Goal: Task Accomplishment & Management: Manage account settings

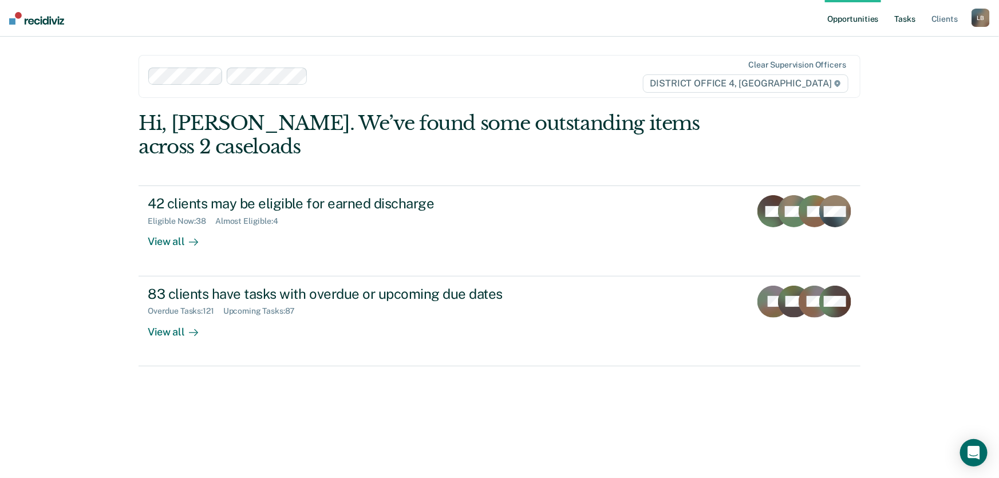
click at [907, 18] on link "Tasks" at bounding box center [904, 18] width 25 height 37
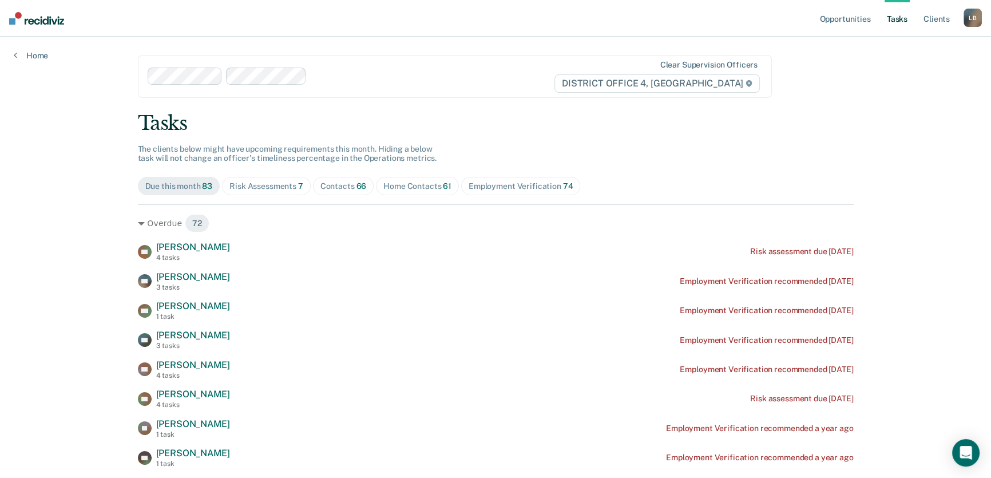
click at [283, 186] on div "Risk Assessments 7" at bounding box center [266, 186] width 74 height 10
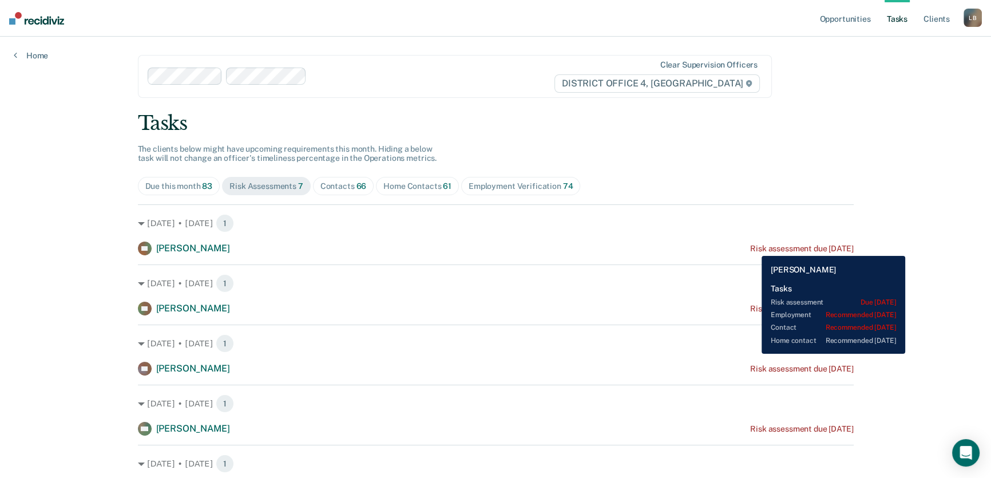
click at [755, 250] on div "Risk assessment due [DATE]" at bounding box center [801, 249] width 103 height 10
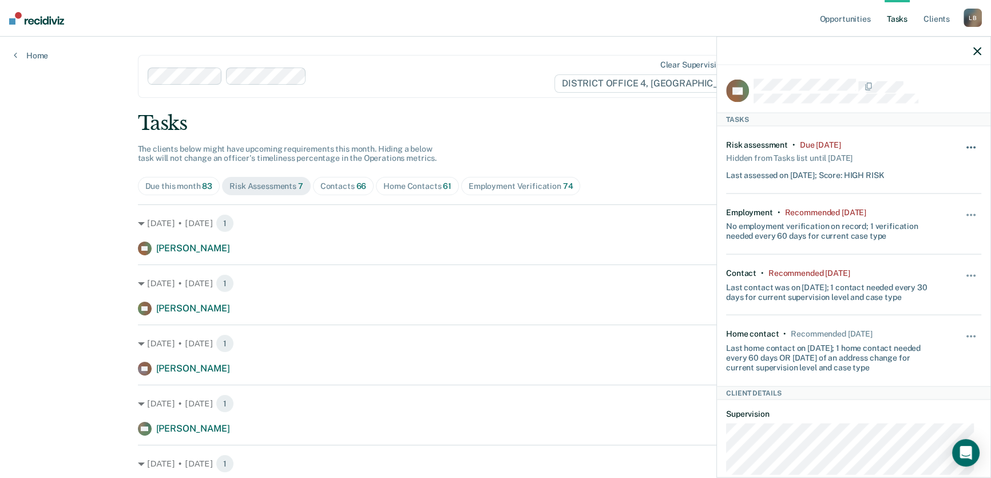
click at [967, 144] on button "button" at bounding box center [971, 153] width 19 height 18
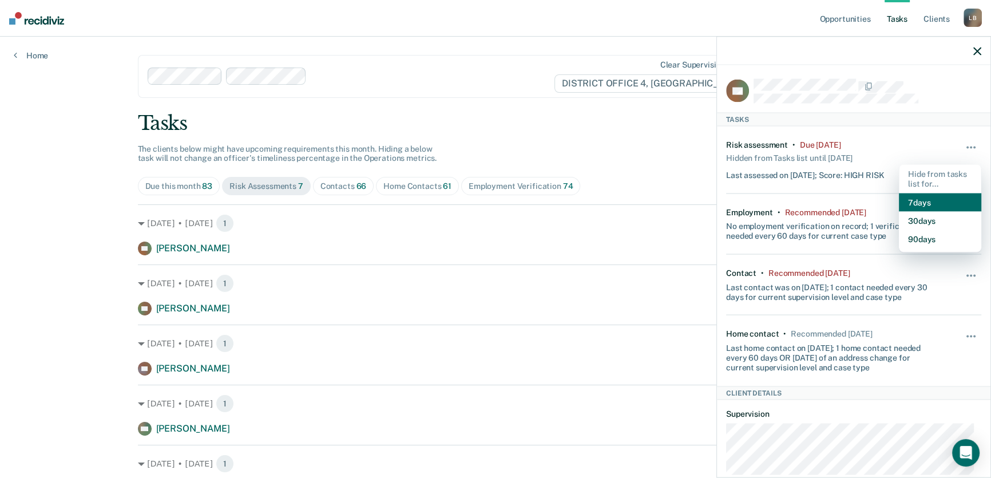
click at [917, 199] on button "7 days" at bounding box center [940, 202] width 82 height 18
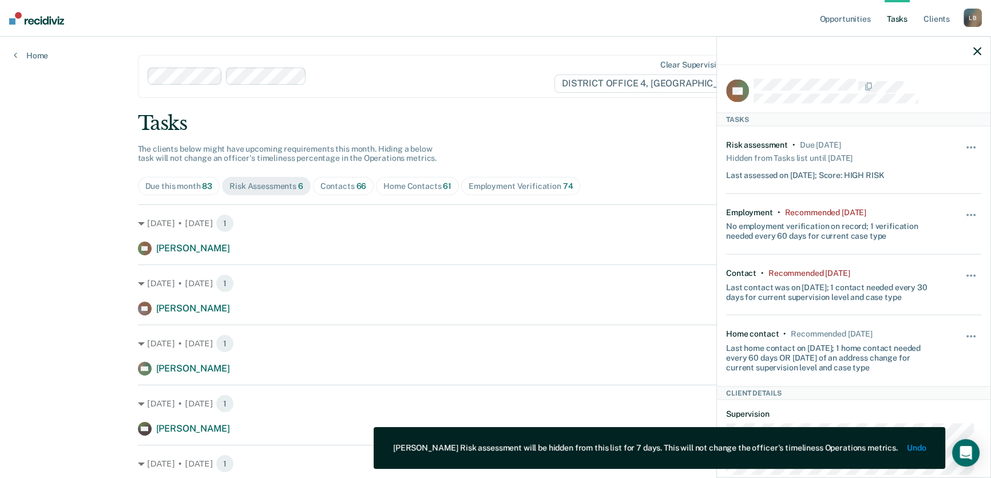
click at [672, 172] on div "Tasks The clients below might have upcoming requirements this month. Hiding a b…" at bounding box center [496, 334] width 716 height 444
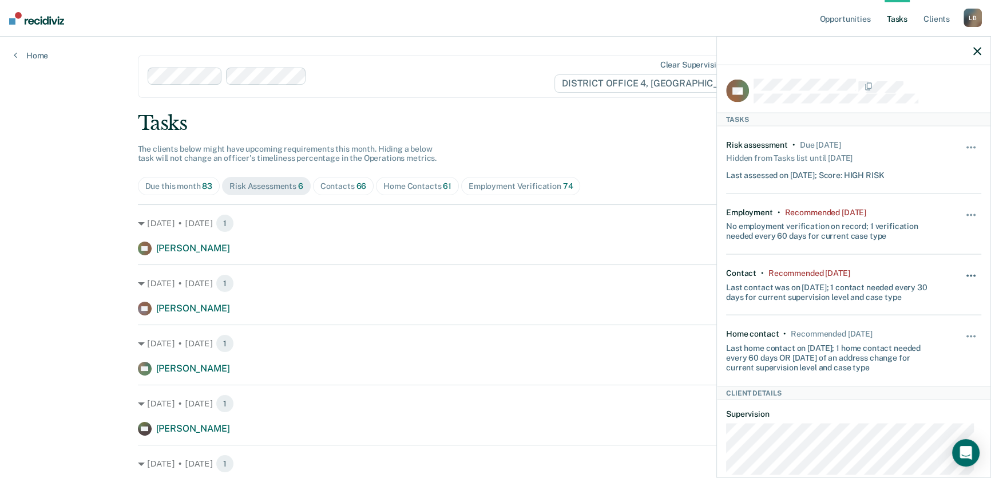
click at [967, 272] on button "button" at bounding box center [971, 281] width 19 height 18
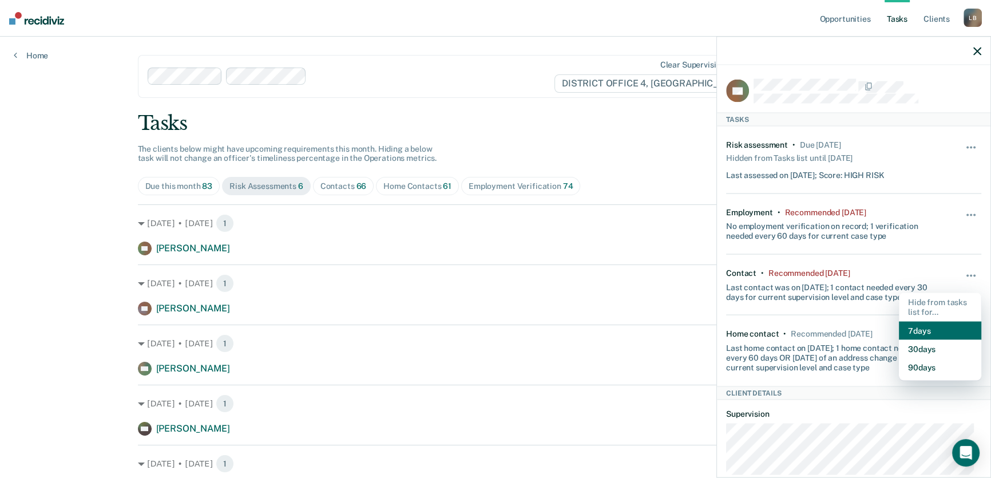
click at [931, 325] on button "7 days" at bounding box center [940, 330] width 82 height 18
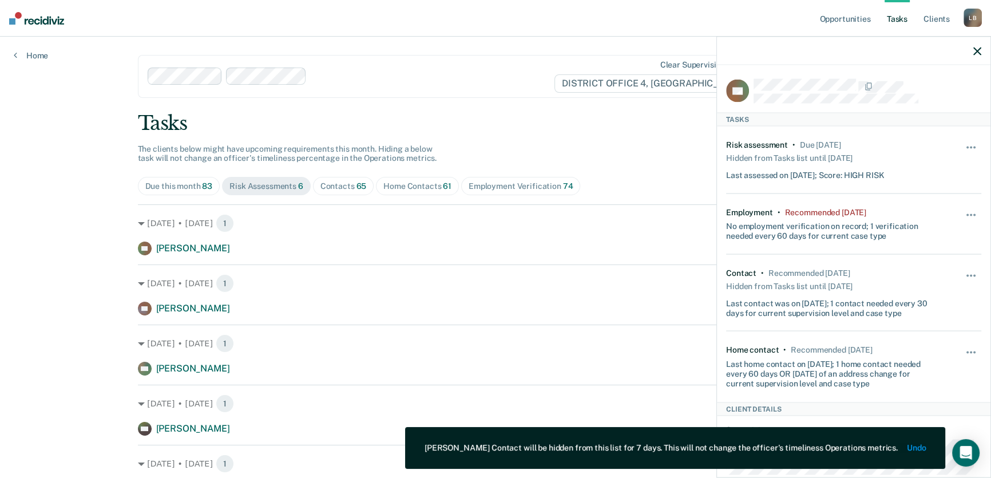
click at [624, 254] on div "[DATE] • [DATE] 1 RC [PERSON_NAME] Risk assessment due [DATE] [DATE] • [DATE] 1…" at bounding box center [496, 379] width 716 height 351
click at [628, 118] on div "Tasks" at bounding box center [496, 123] width 716 height 23
click at [976, 52] on icon "button" at bounding box center [977, 51] width 8 height 8
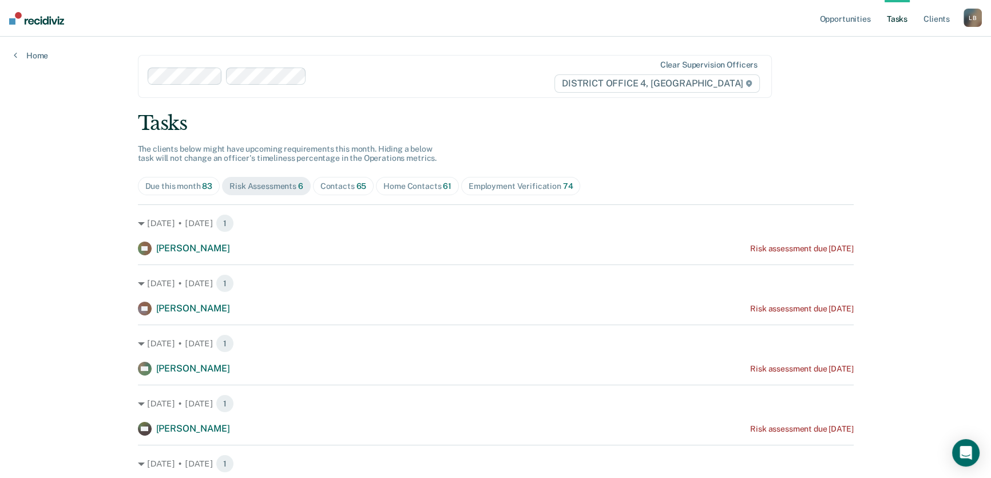
click at [425, 185] on div "Home Contacts 61" at bounding box center [417, 186] width 68 height 10
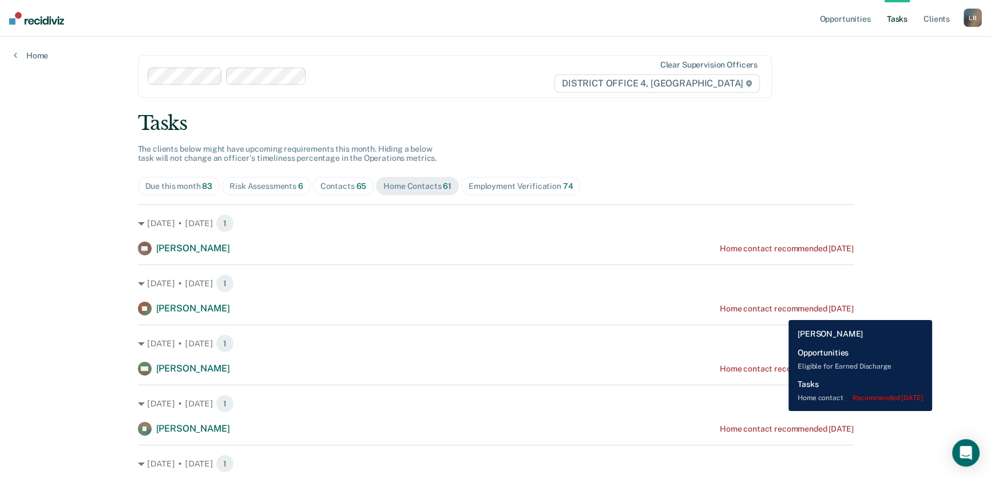
click at [781, 311] on div "Home contact recommended [DATE]" at bounding box center [787, 309] width 134 height 10
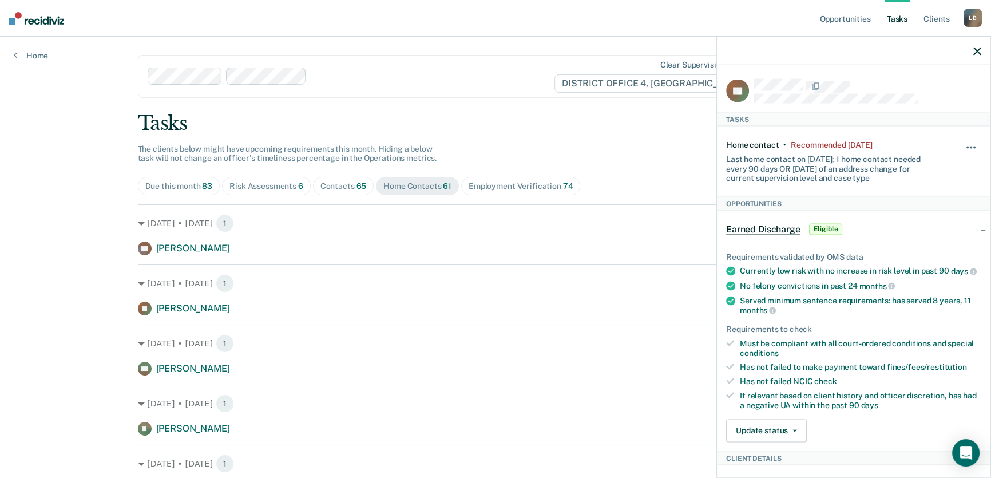
click at [967, 144] on button "button" at bounding box center [971, 153] width 19 height 18
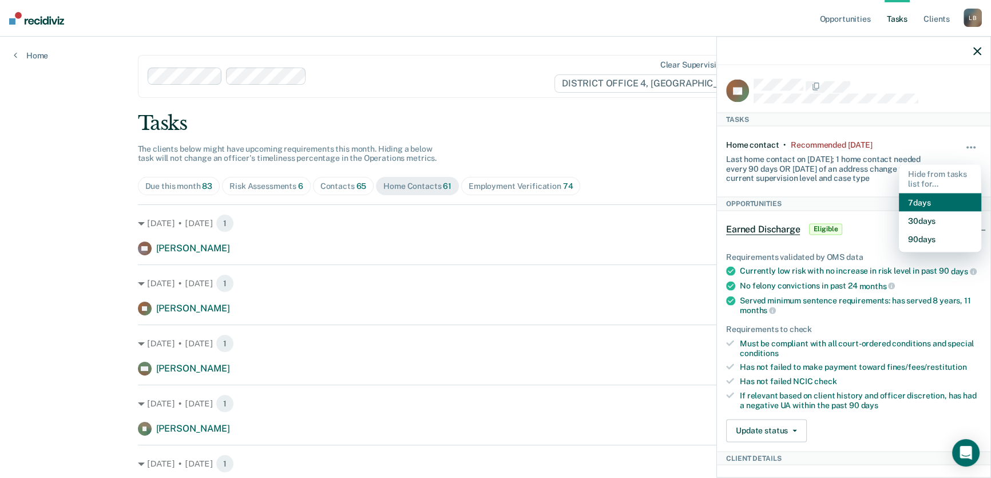
click at [918, 197] on button "7 days" at bounding box center [940, 202] width 82 height 18
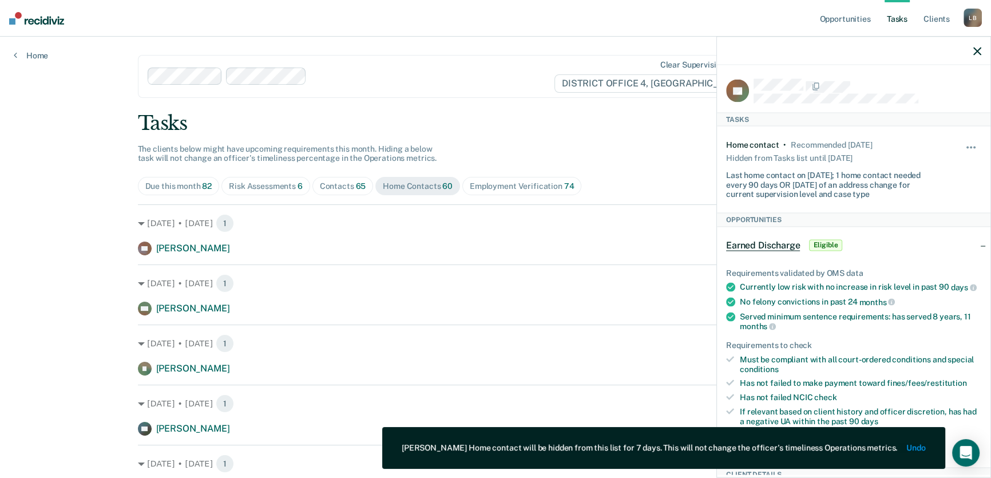
click at [977, 50] on icon "button" at bounding box center [977, 51] width 8 height 8
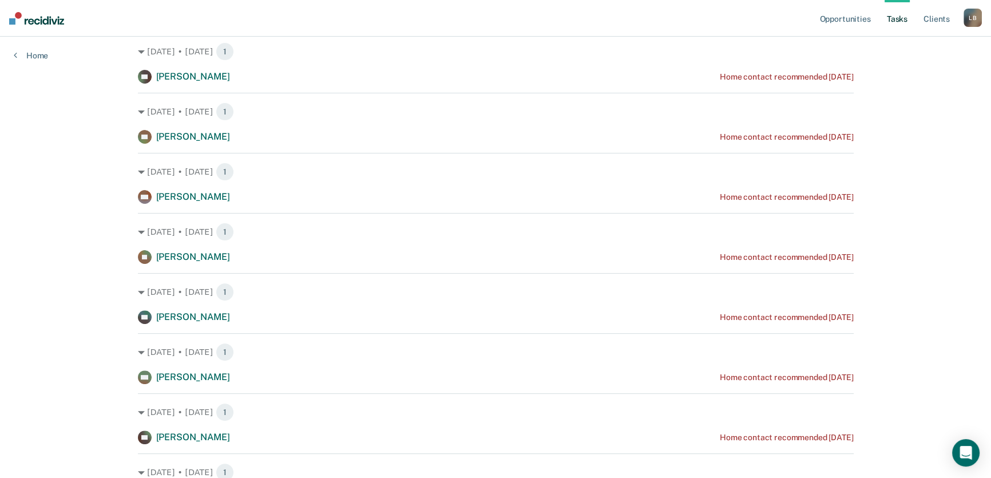
scroll to position [468, 0]
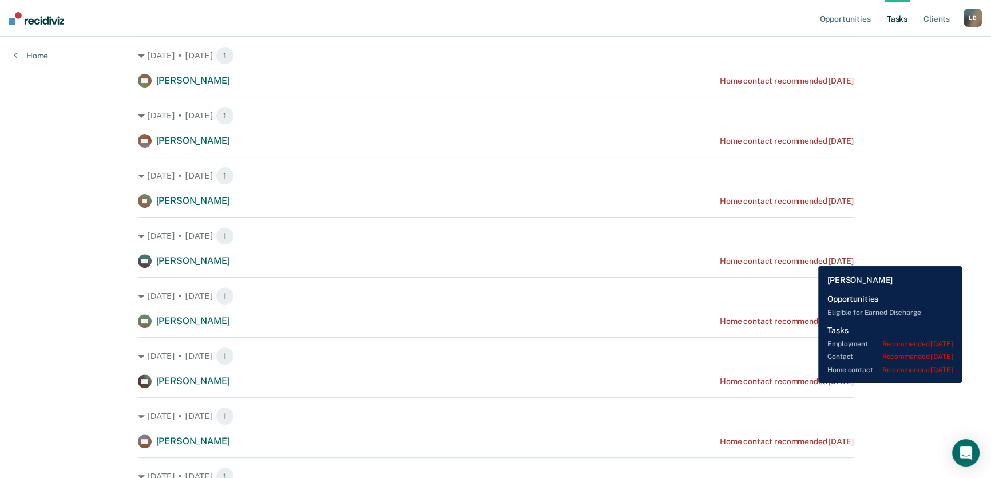
click at [810, 383] on div "Home contact recommended [DATE]" at bounding box center [787, 382] width 134 height 10
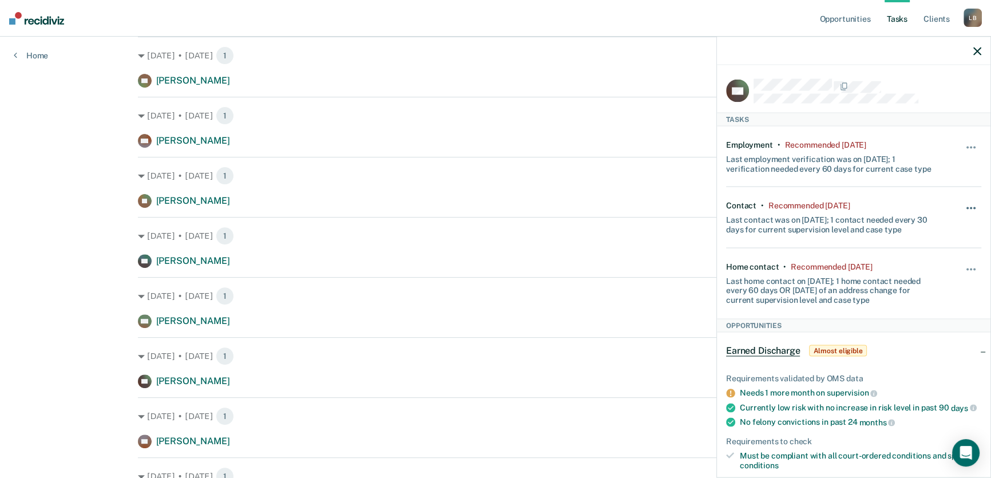
click at [965, 206] on button "button" at bounding box center [971, 214] width 19 height 18
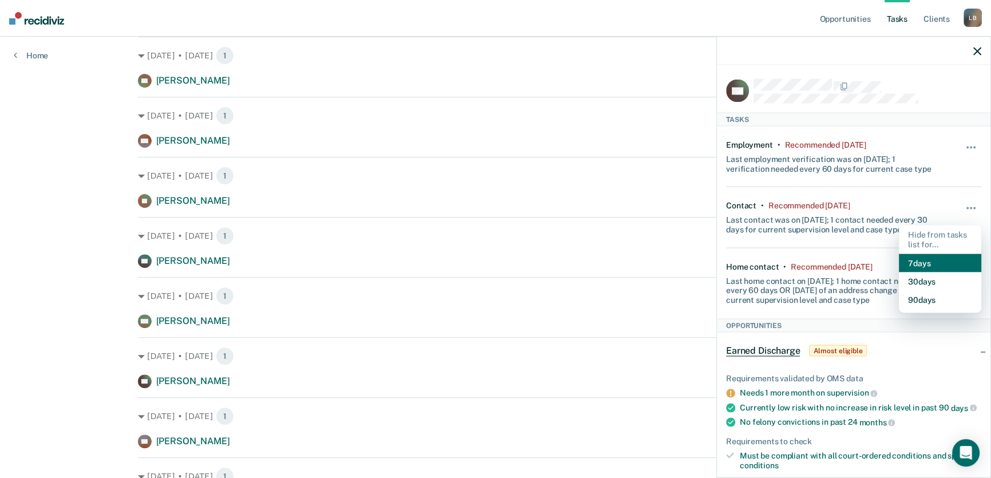
click at [933, 260] on button "7 days" at bounding box center [940, 263] width 82 height 18
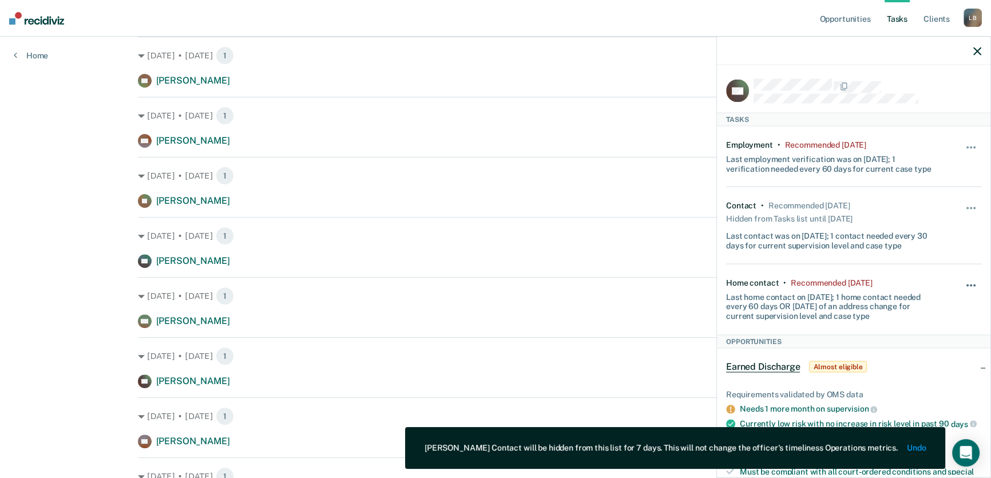
click at [973, 284] on span "button" at bounding box center [974, 285] width 2 height 2
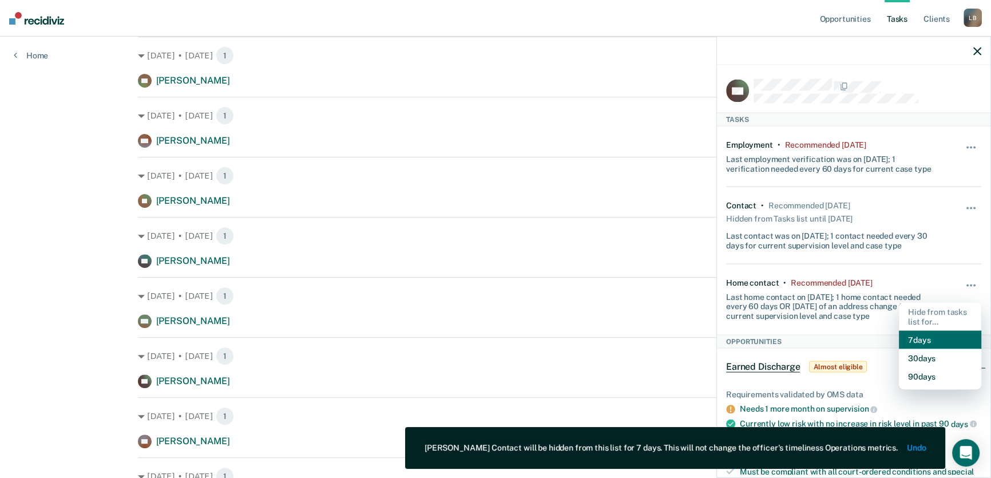
click at [935, 336] on button "7 days" at bounding box center [940, 340] width 82 height 18
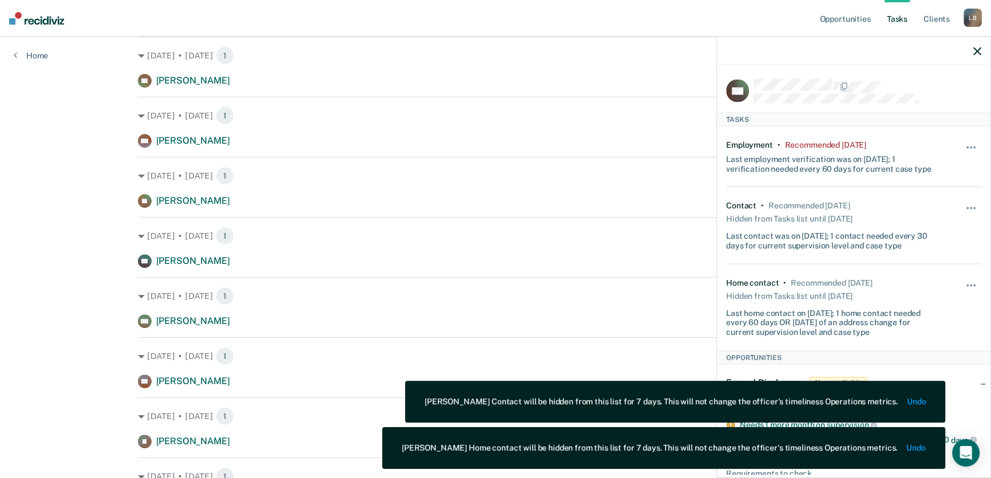
click at [978, 50] on icon "button" at bounding box center [977, 51] width 8 height 8
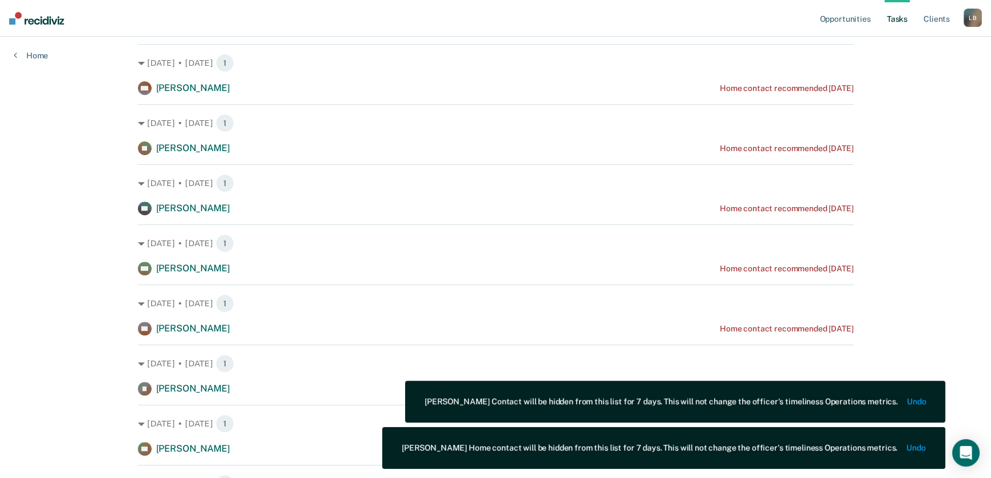
scroll to position [572, 0]
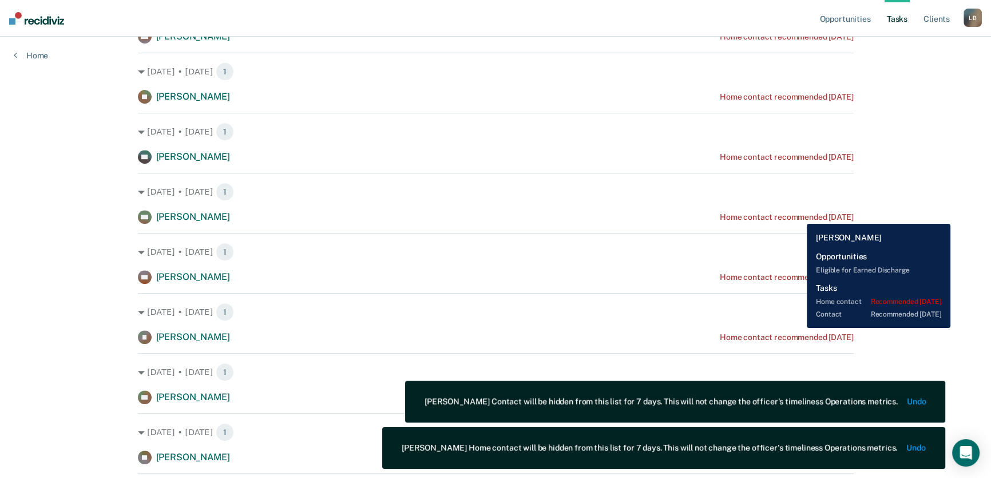
click at [798, 215] on div "Home contact recommended [DATE]" at bounding box center [787, 217] width 134 height 10
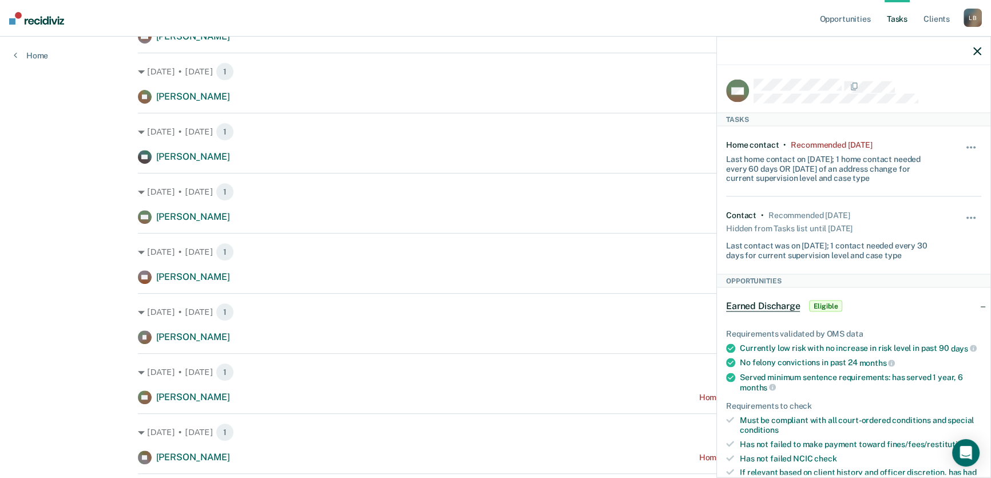
click at [978, 53] on icon "button" at bounding box center [977, 51] width 8 height 8
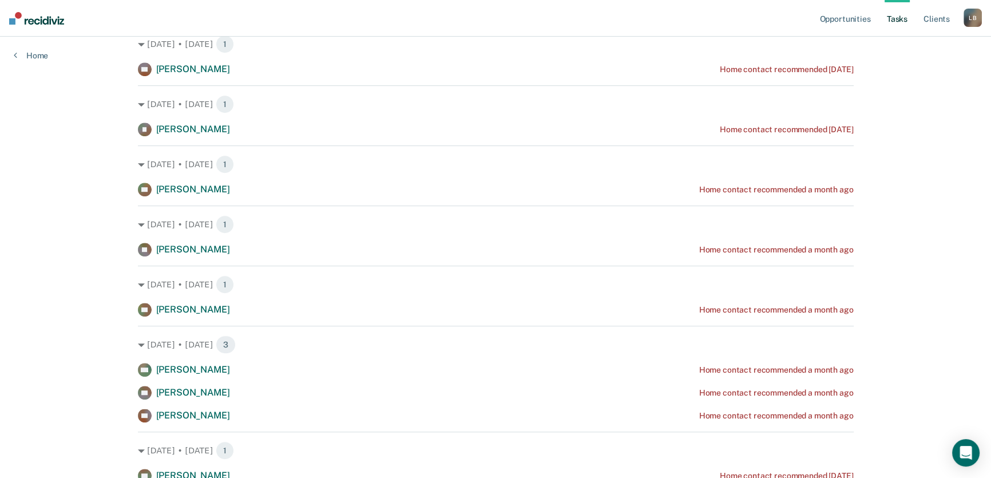
scroll to position [832, 0]
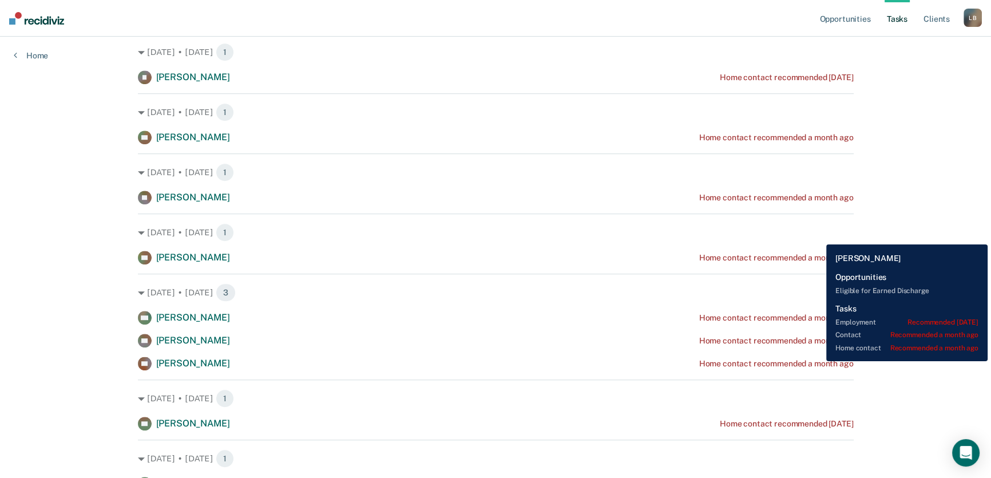
click at [818, 361] on div "Home contact recommended a month ago" at bounding box center [776, 364] width 155 height 10
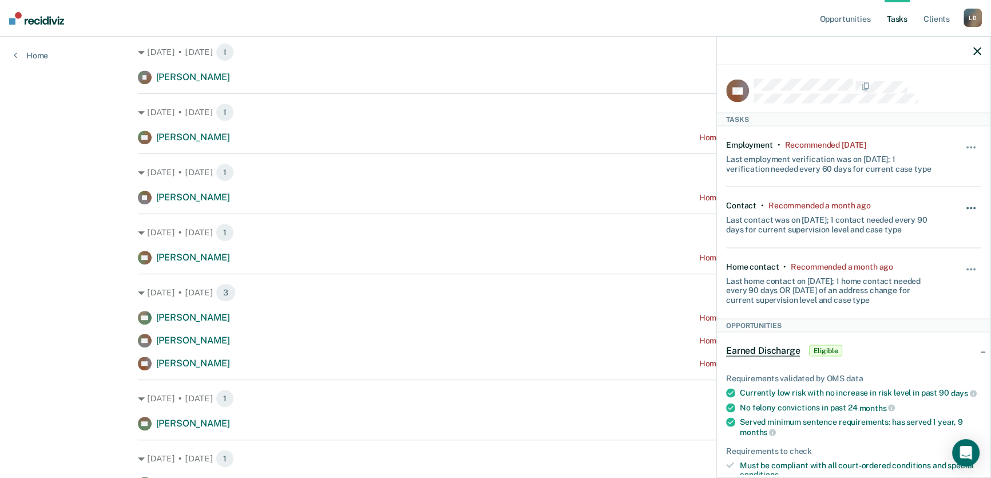
click at [970, 207] on span "button" at bounding box center [971, 208] width 2 height 2
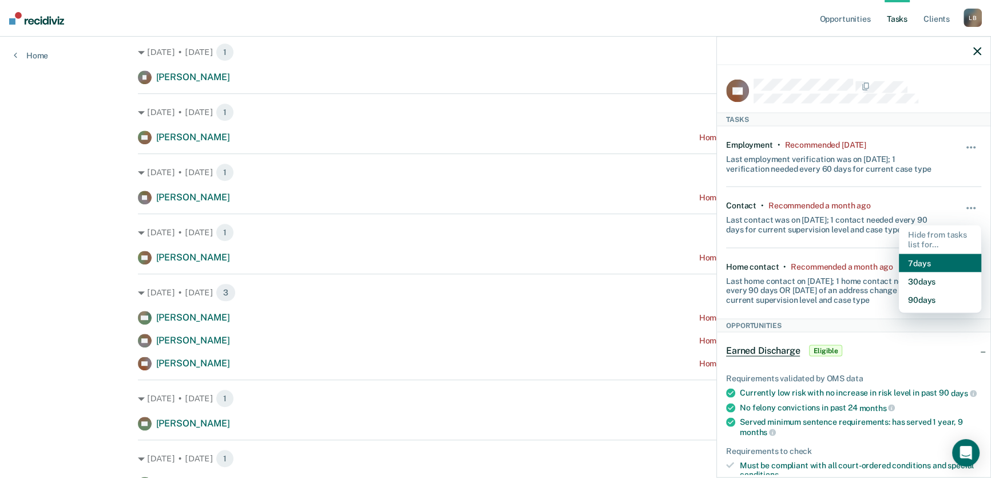
click at [928, 263] on button "7 days" at bounding box center [940, 263] width 82 height 18
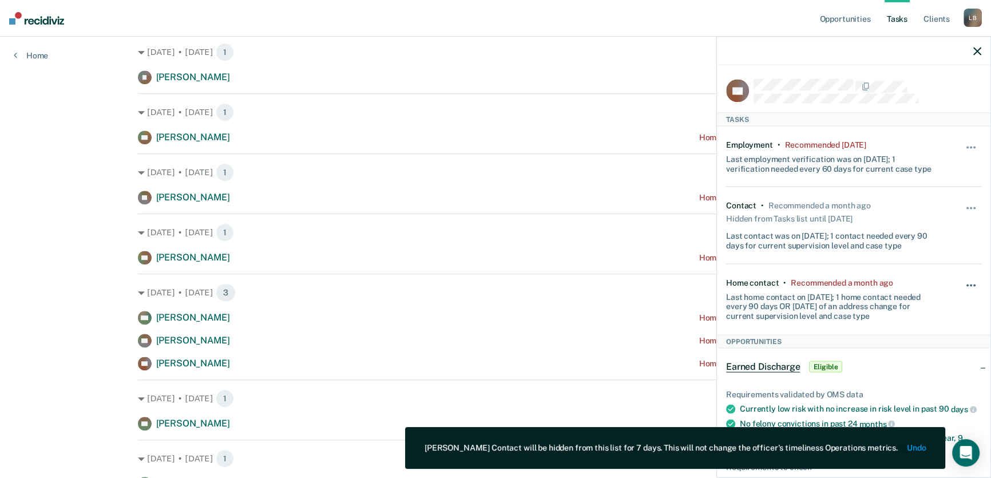
click at [965, 283] on button "button" at bounding box center [971, 291] width 19 height 18
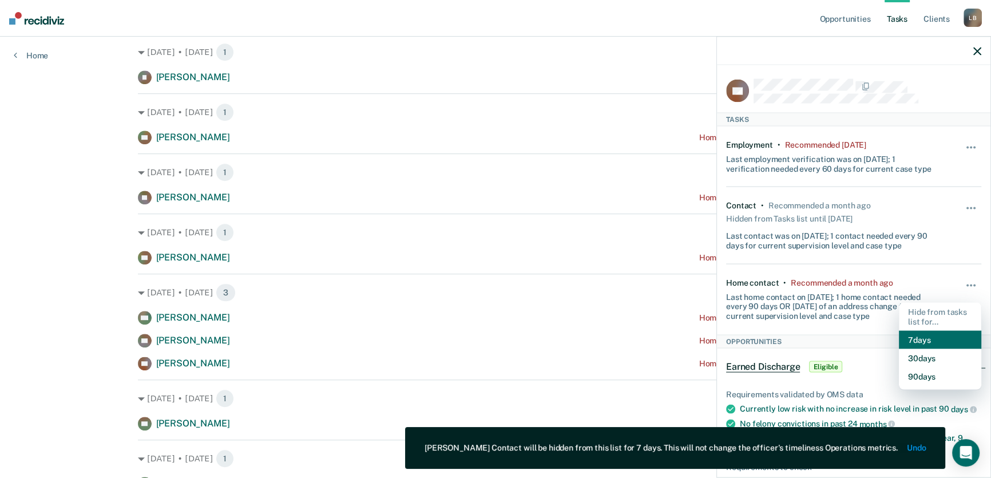
click at [928, 336] on button "7 days" at bounding box center [940, 340] width 82 height 18
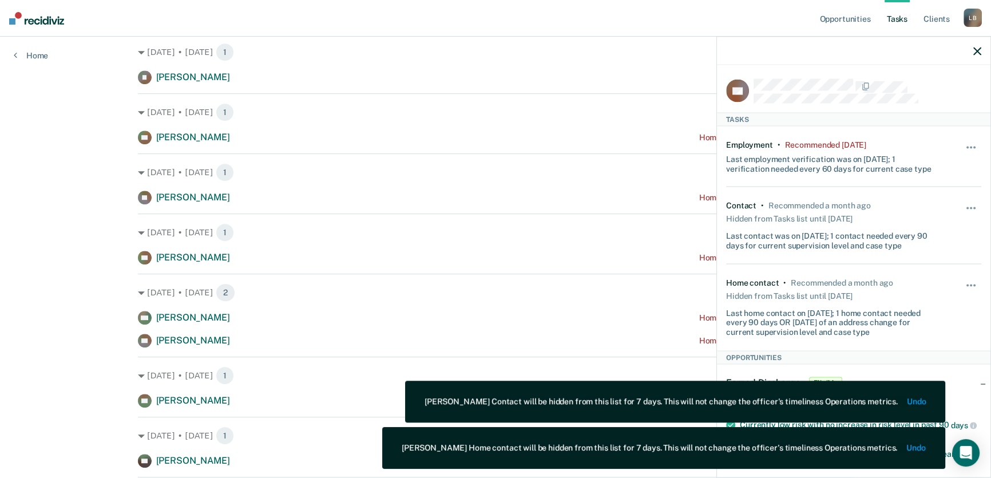
click at [977, 52] on icon "button" at bounding box center [977, 51] width 8 height 8
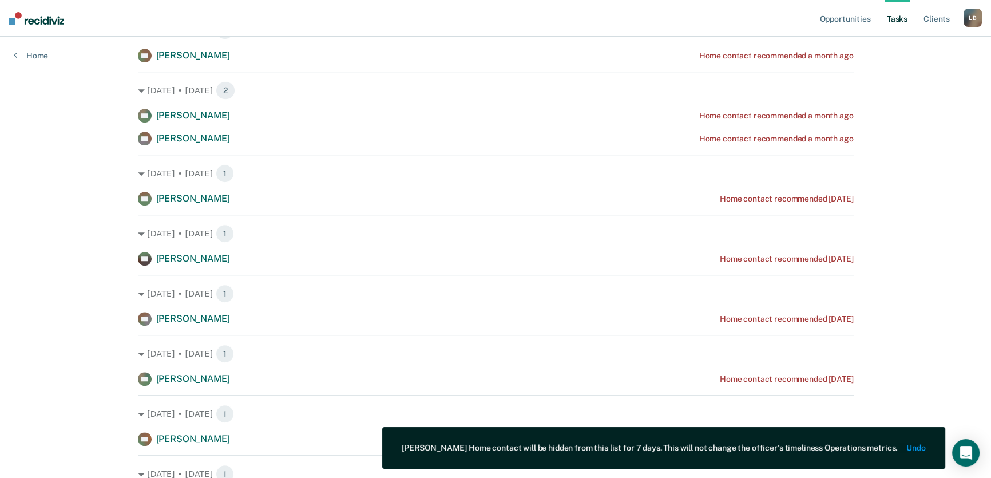
scroll to position [1040, 0]
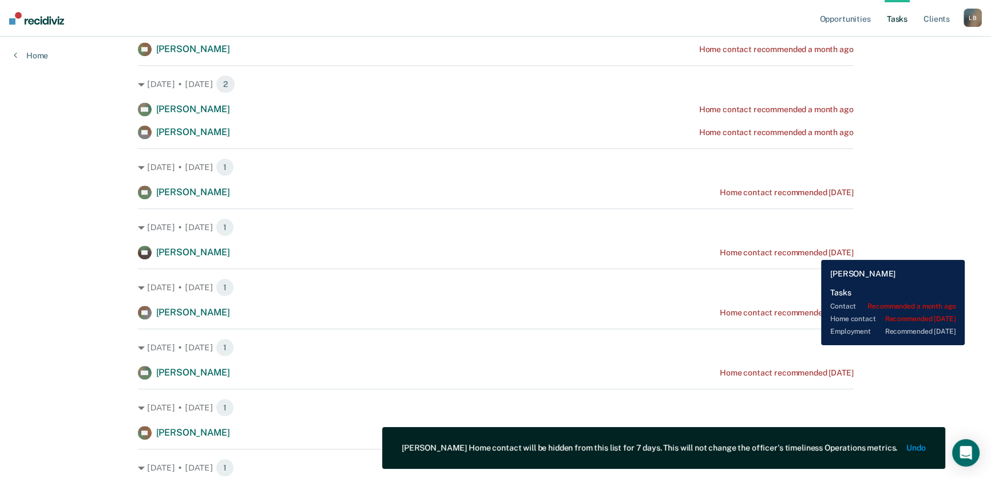
click at [813, 251] on div "Home contact recommended [DATE]" at bounding box center [787, 253] width 134 height 10
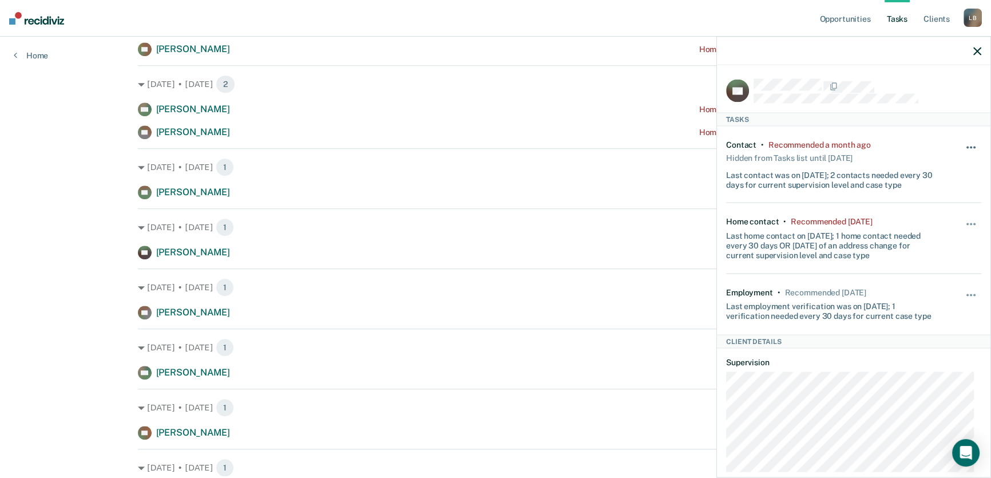
click at [967, 148] on button "button" at bounding box center [971, 153] width 19 height 18
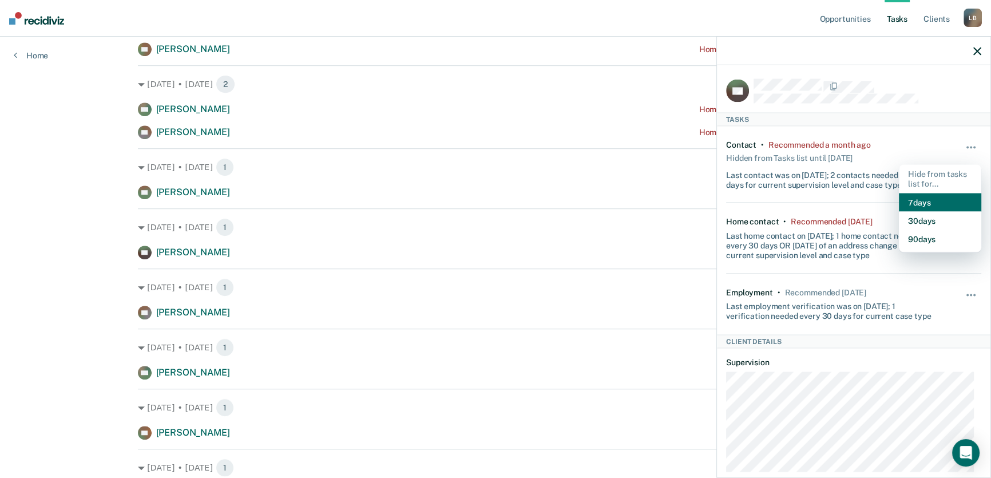
click at [931, 202] on button "7 days" at bounding box center [940, 202] width 82 height 18
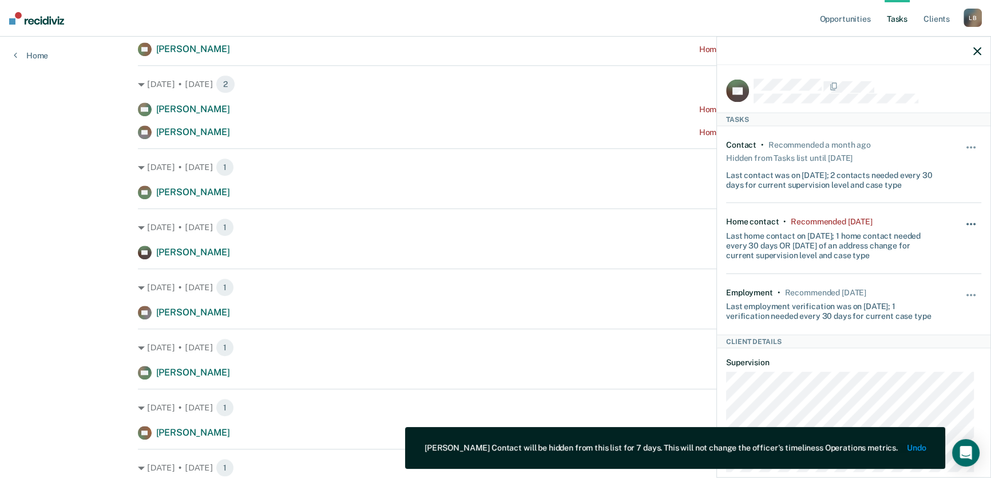
click at [973, 223] on span "button" at bounding box center [974, 224] width 2 height 2
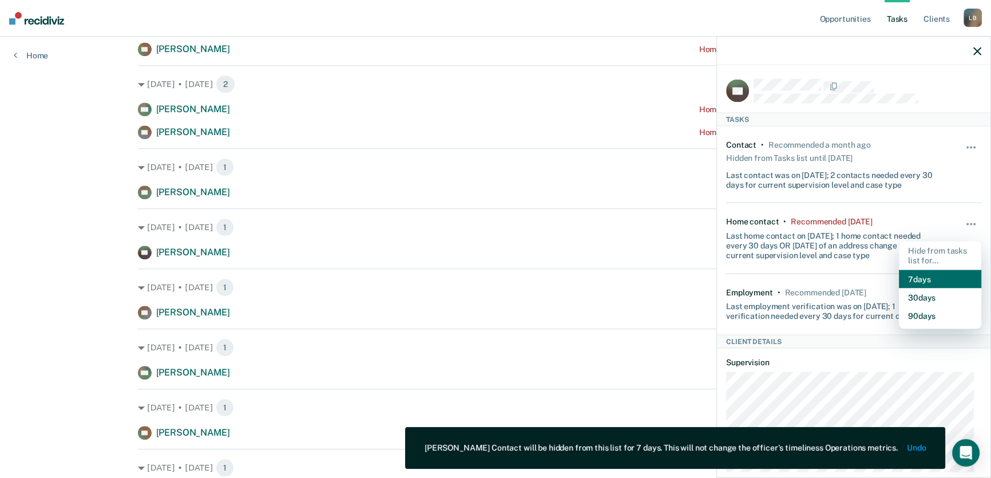
click at [937, 276] on button "7 days" at bounding box center [940, 279] width 82 height 18
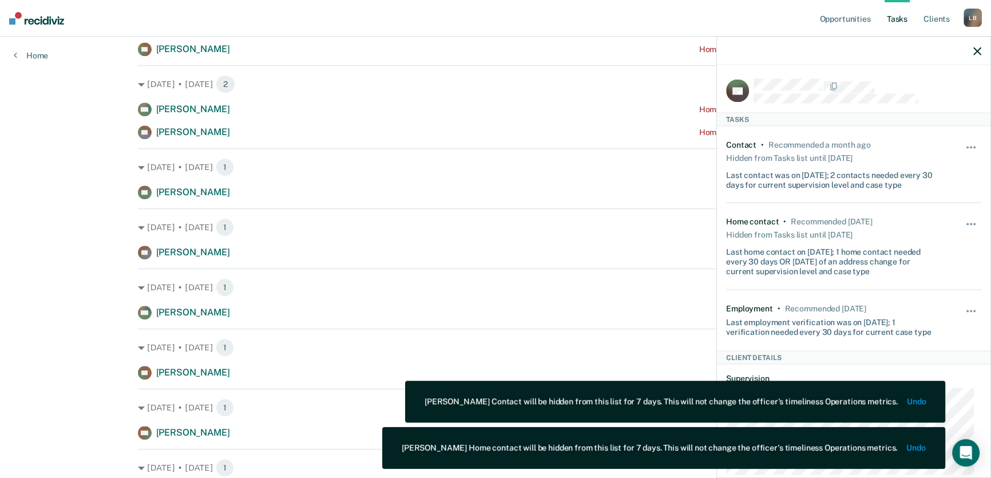
click at [977, 52] on icon "button" at bounding box center [977, 51] width 8 height 8
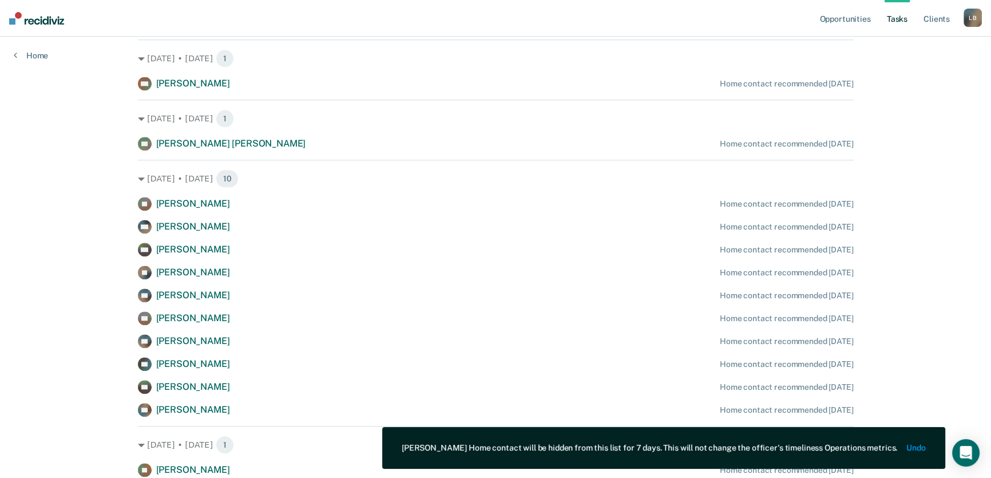
scroll to position [1404, 0]
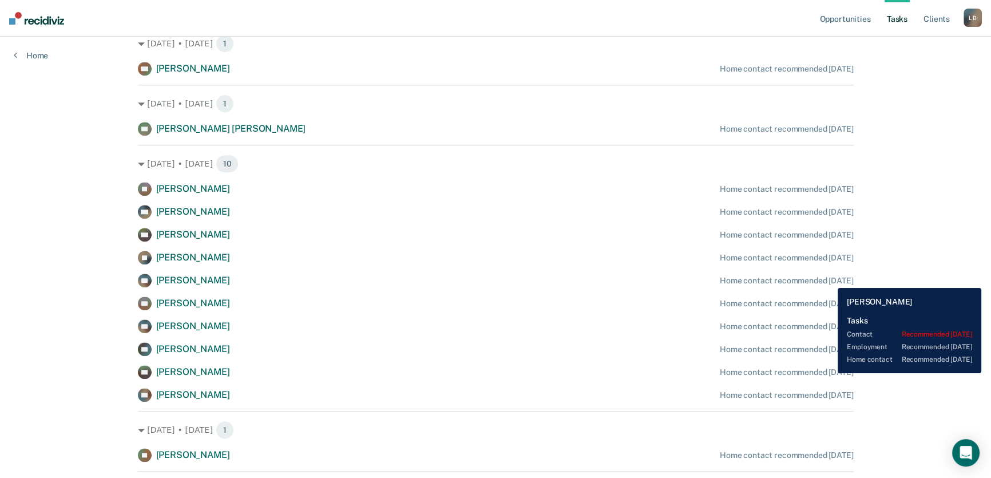
click at [829, 279] on div "Home contact recommended [DATE]" at bounding box center [787, 281] width 134 height 10
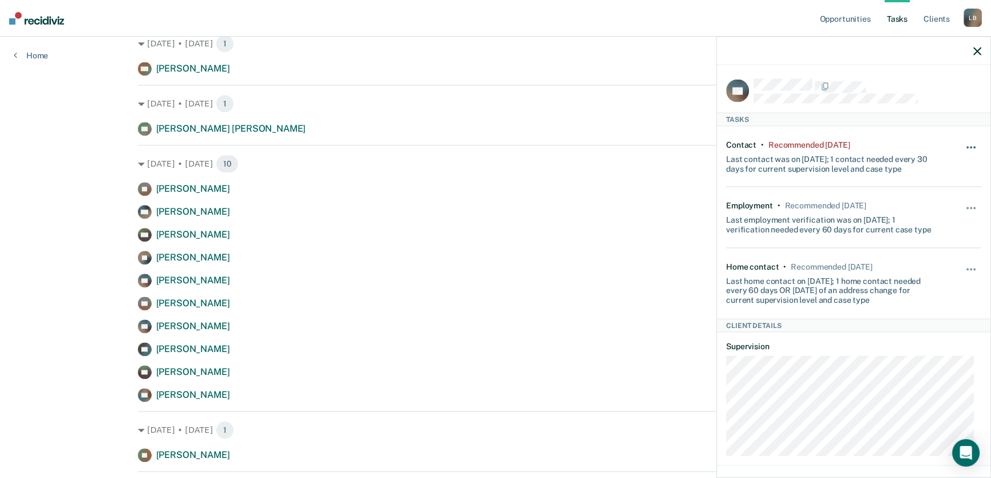
click at [970, 146] on span "button" at bounding box center [971, 147] width 2 height 2
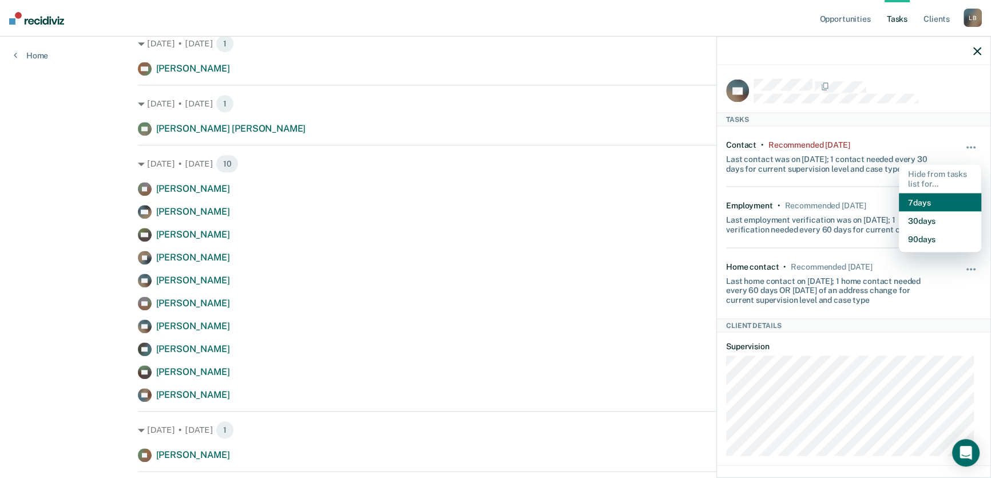
click at [935, 200] on button "7 days" at bounding box center [940, 202] width 82 height 18
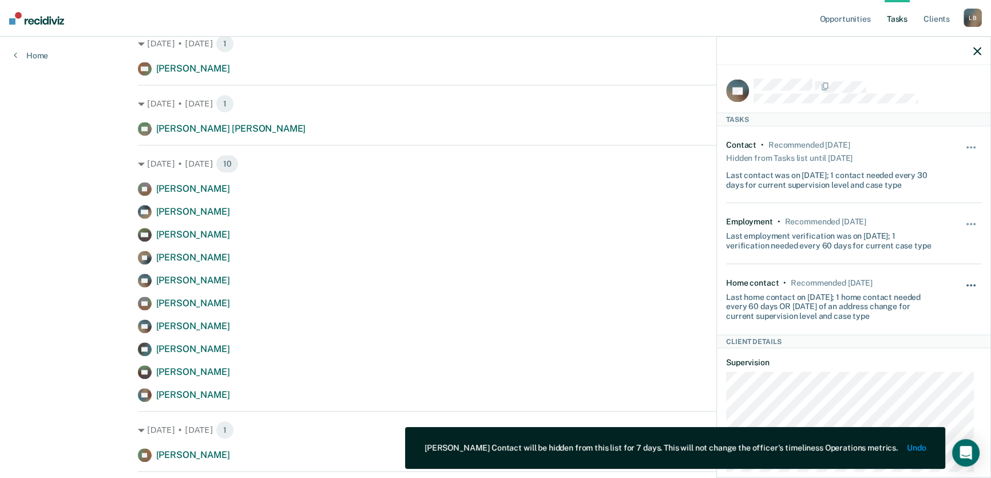
click at [966, 282] on button "button" at bounding box center [971, 291] width 19 height 18
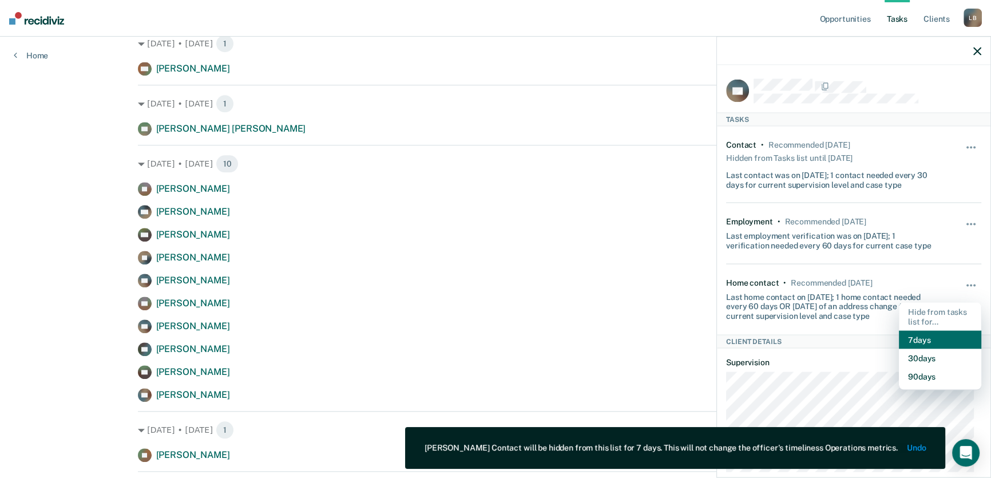
click at [939, 335] on button "7 days" at bounding box center [940, 340] width 82 height 18
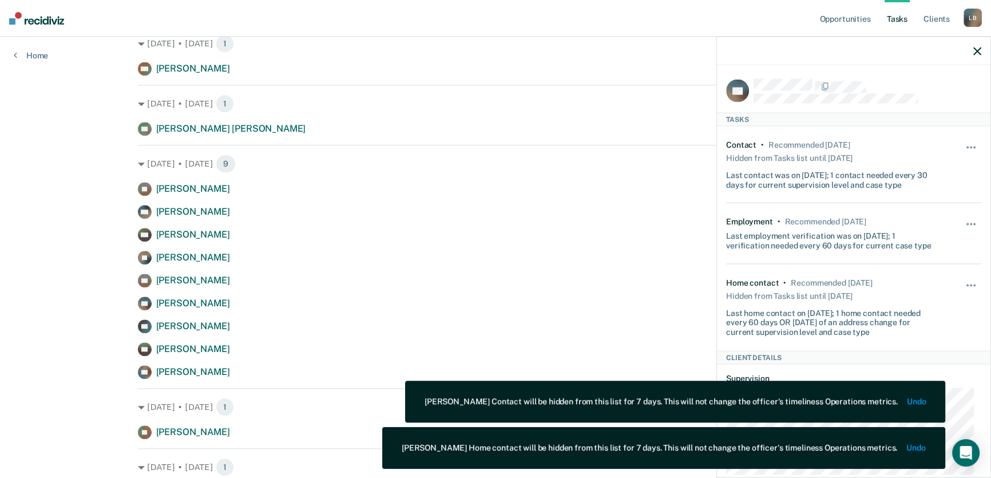
click at [980, 50] on icon "button" at bounding box center [977, 51] width 8 height 8
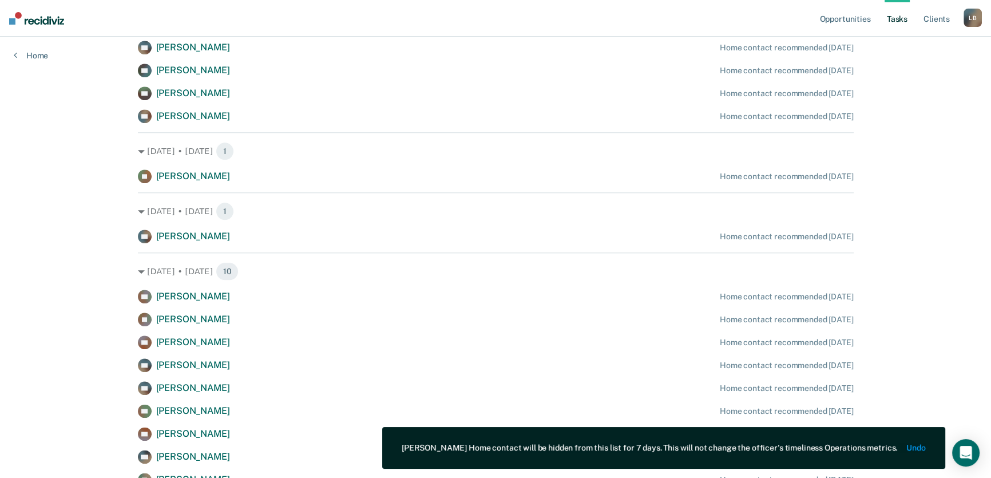
scroll to position [1665, 0]
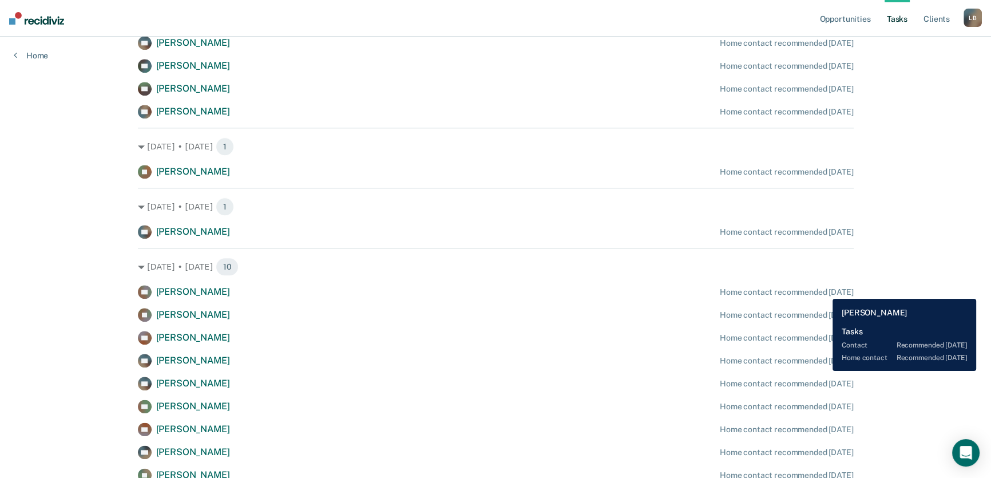
click at [824, 290] on div "Home contact recommended [DATE]" at bounding box center [787, 292] width 134 height 10
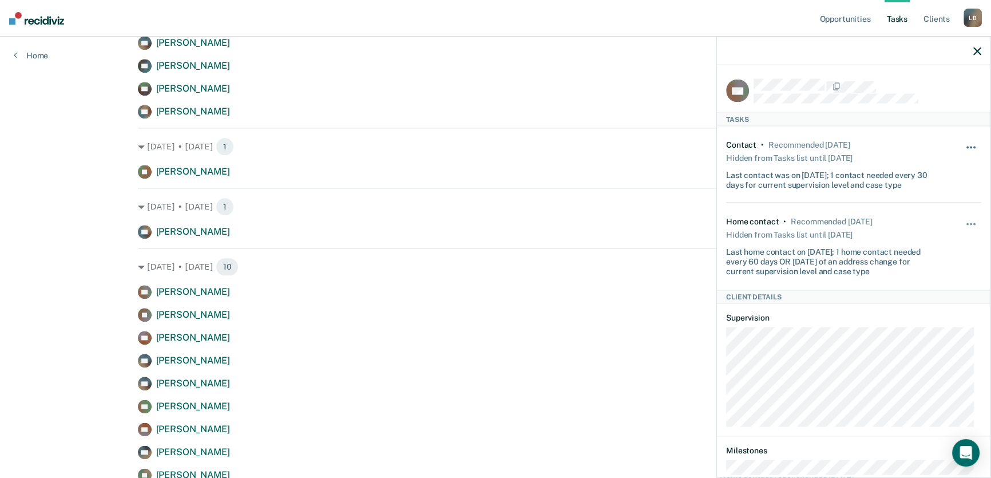
click at [964, 145] on button "button" at bounding box center [971, 153] width 19 height 18
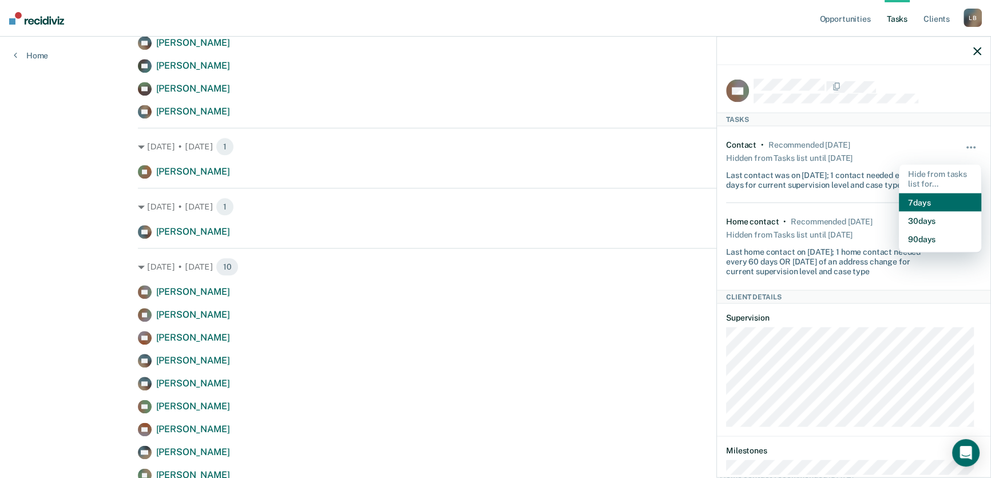
click at [938, 198] on button "7 days" at bounding box center [940, 202] width 82 height 18
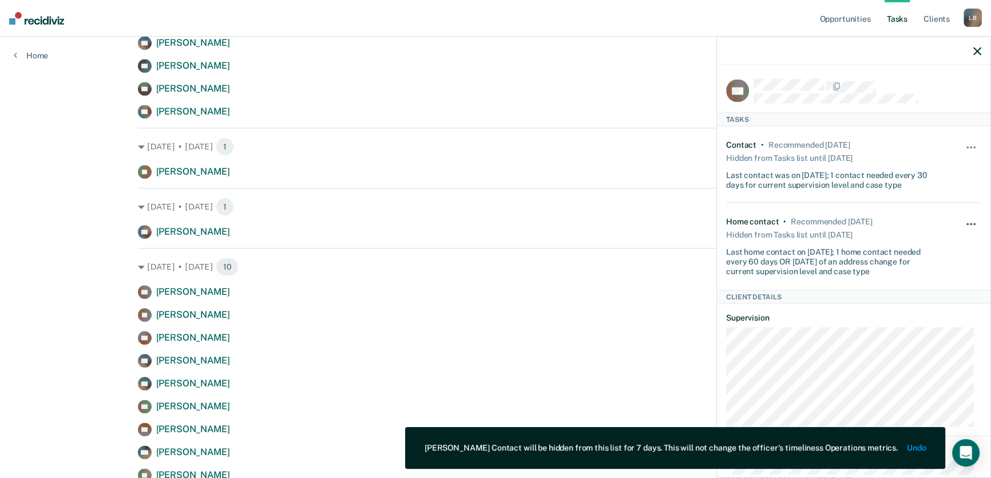
click at [962, 222] on button "button" at bounding box center [971, 230] width 19 height 18
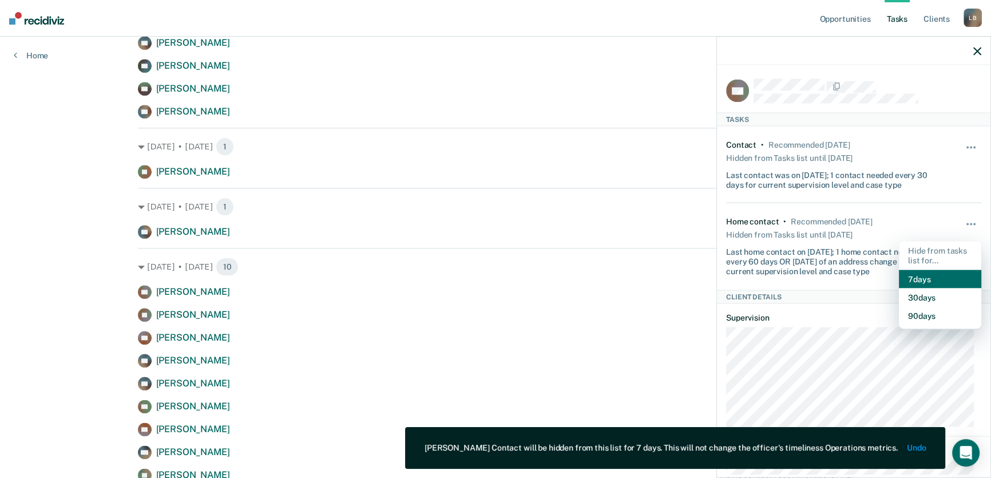
click at [937, 276] on button "7 days" at bounding box center [940, 279] width 82 height 18
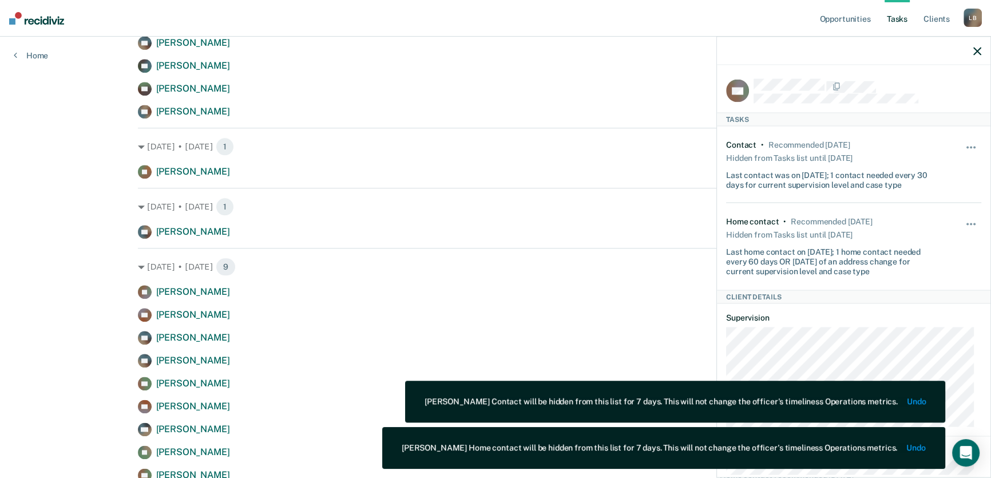
click at [979, 49] on icon "button" at bounding box center [977, 51] width 8 height 8
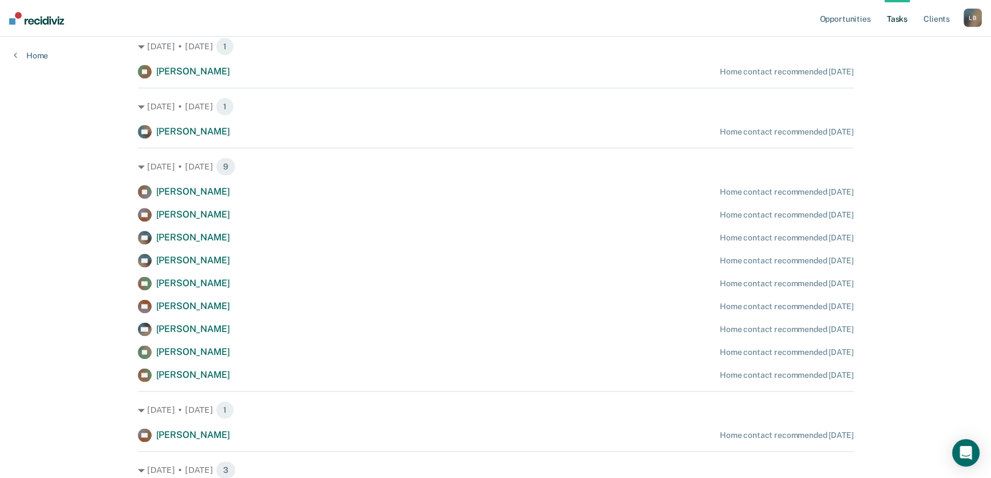
scroll to position [1768, 0]
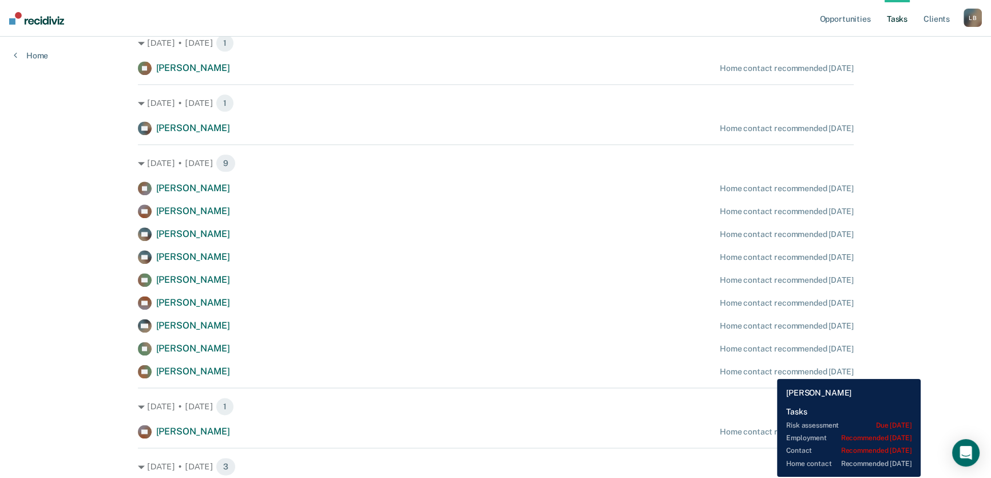
click at [769, 370] on div "Home contact recommended [DATE]" at bounding box center [787, 372] width 134 height 10
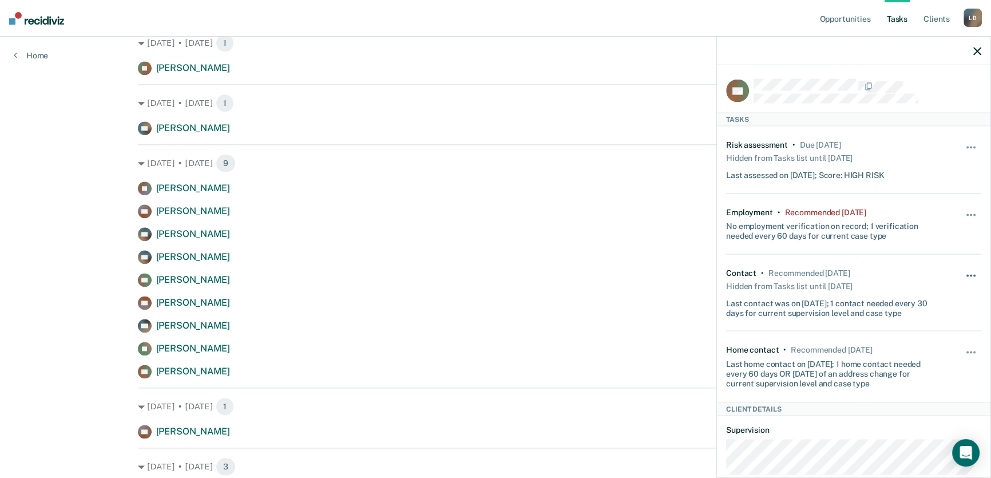
click at [973, 274] on span "button" at bounding box center [974, 275] width 2 height 2
click at [965, 350] on button "button" at bounding box center [971, 358] width 19 height 18
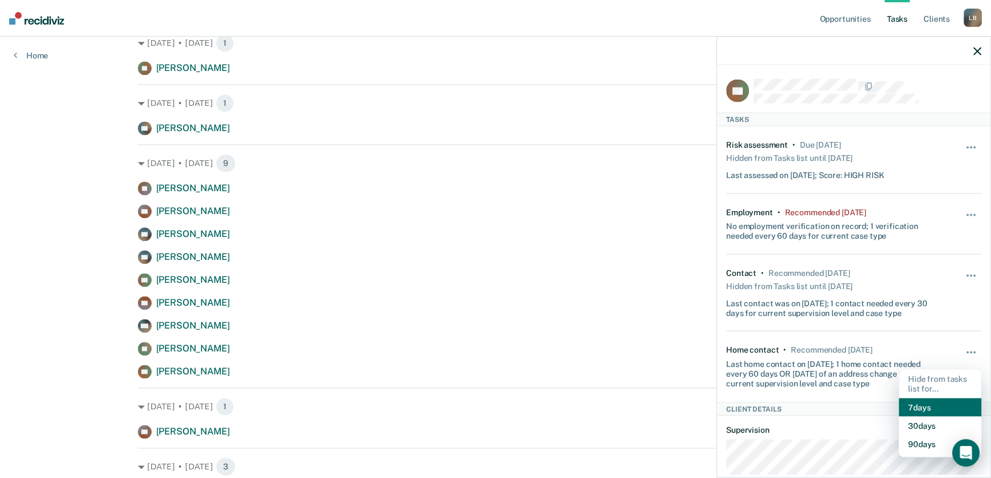
click at [914, 407] on button "7 days" at bounding box center [940, 407] width 82 height 18
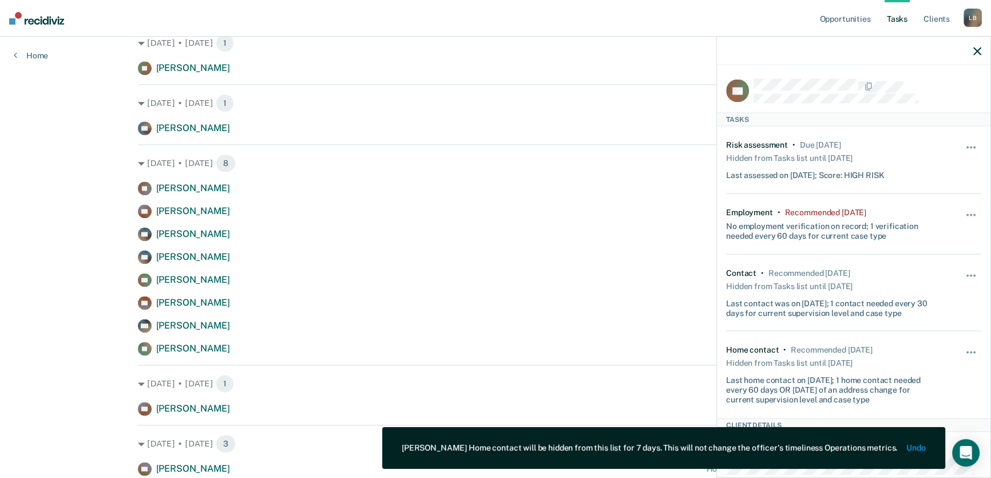
click at [978, 50] on icon "button" at bounding box center [977, 51] width 8 height 8
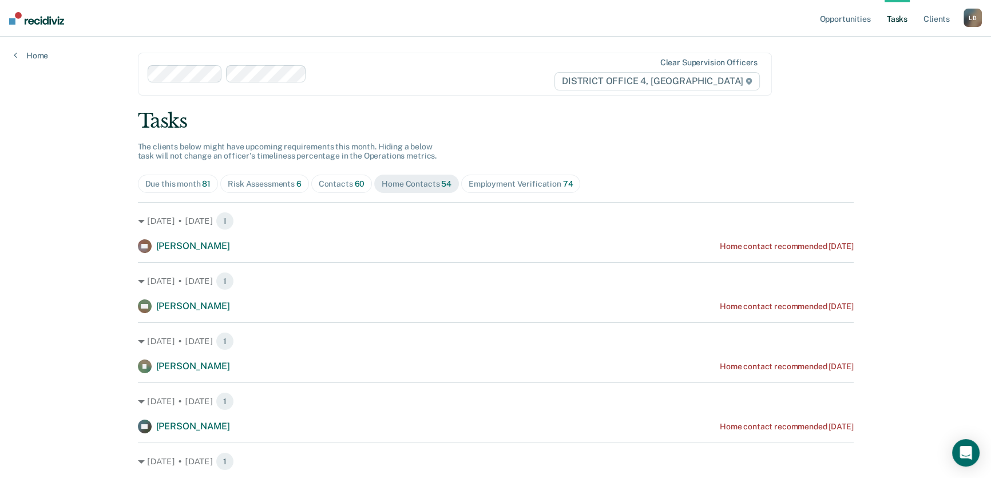
scroll to position [0, 0]
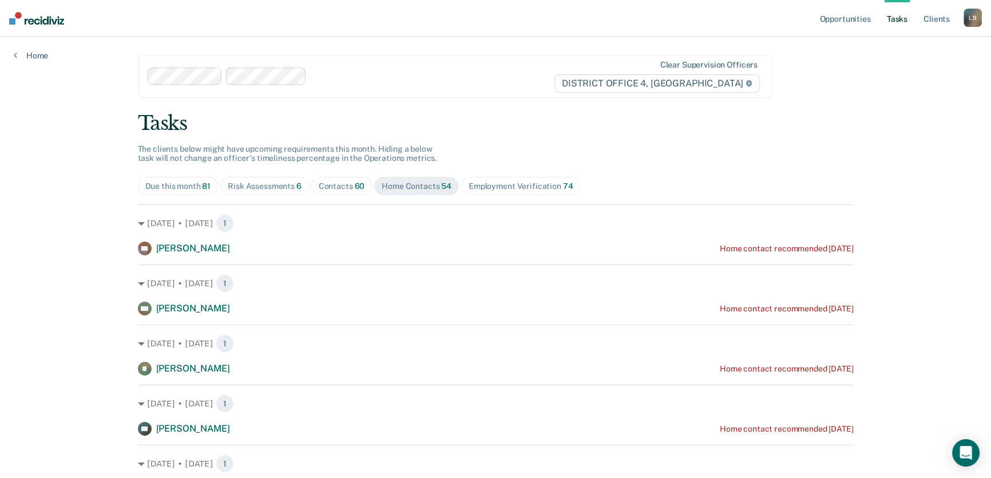
click at [354, 181] on span "60" at bounding box center [359, 185] width 10 height 9
